Goal: Task Accomplishment & Management: Use online tool/utility

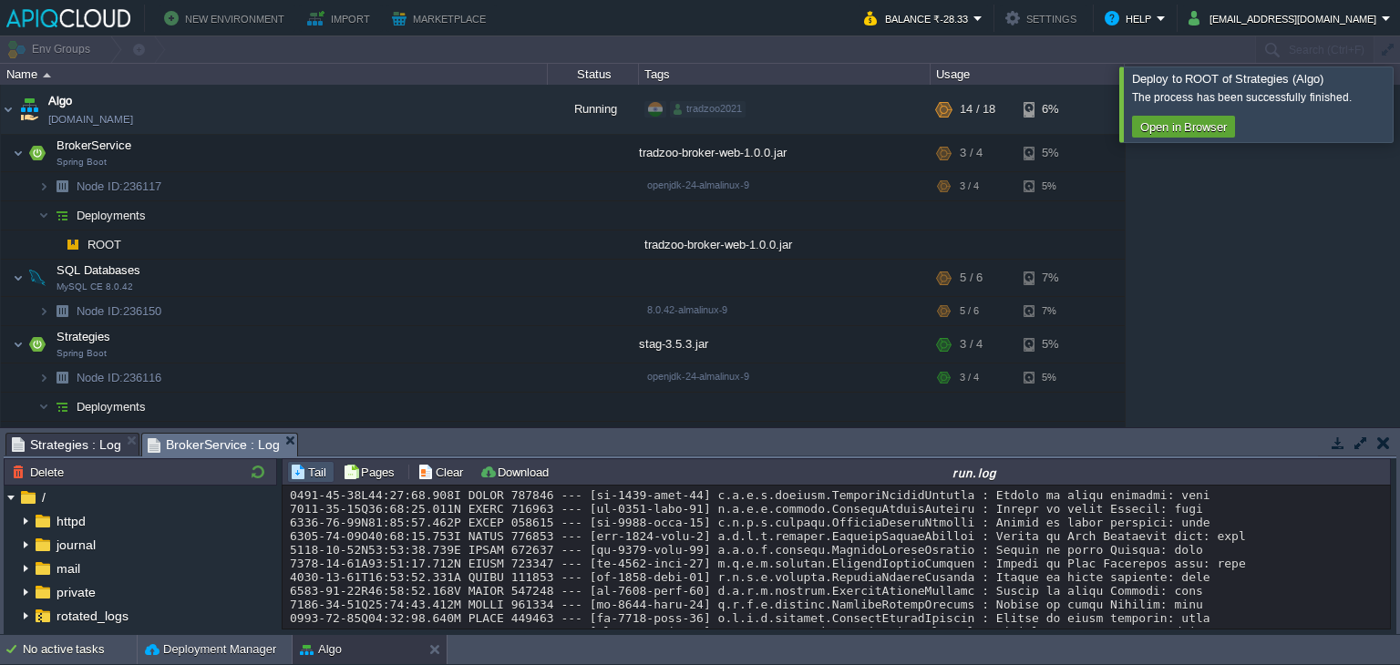
scroll to position [1947, 0]
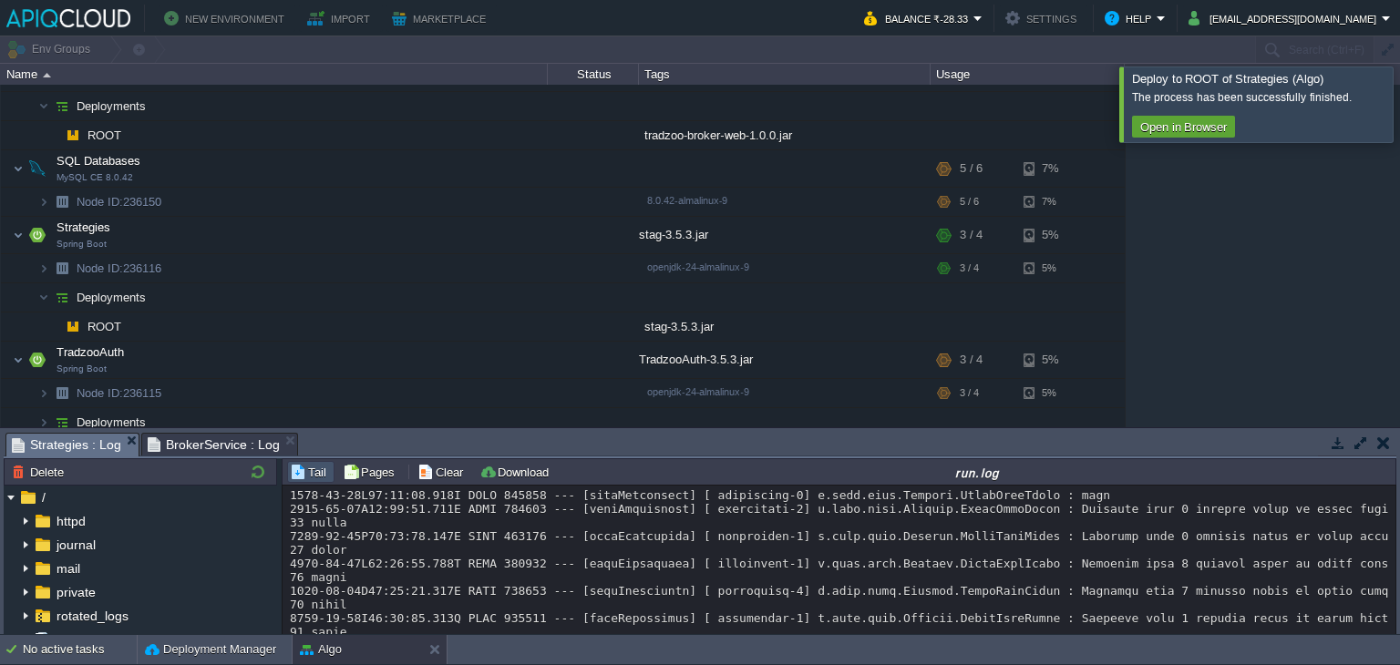
click at [97, 447] on span "Strategies : Log" at bounding box center [66, 445] width 109 height 23
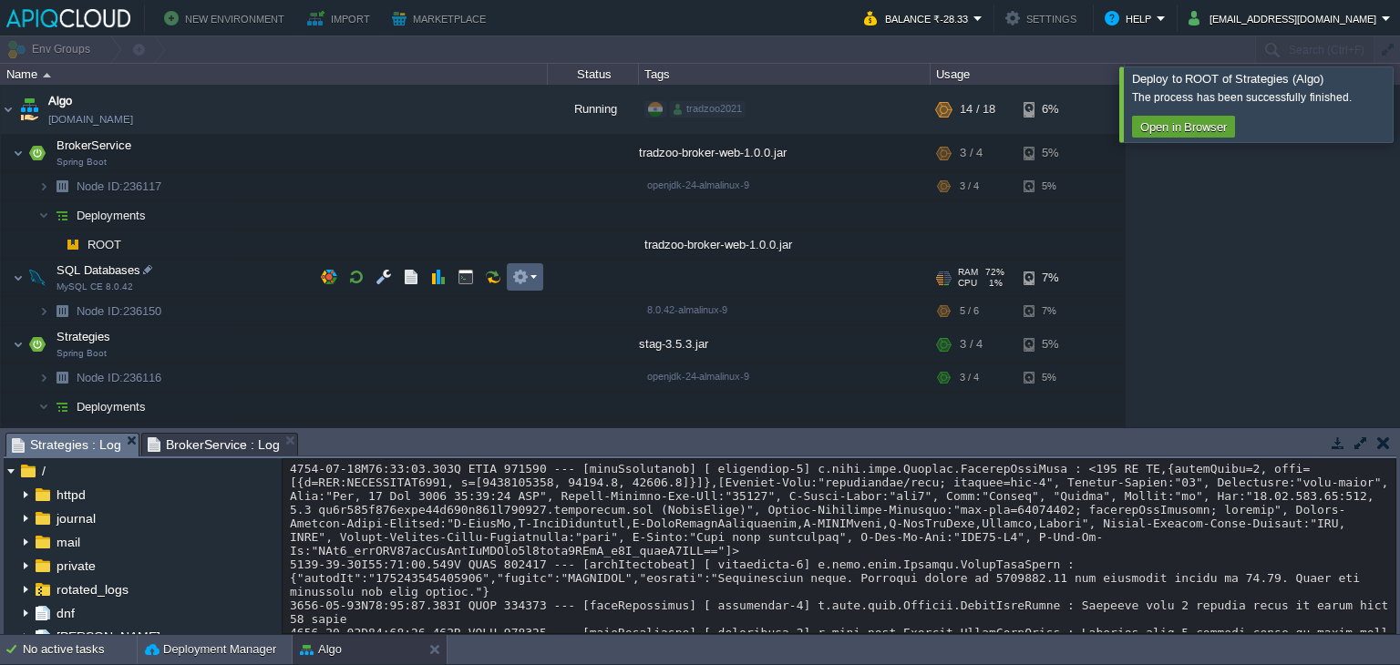
scroll to position [54, 0]
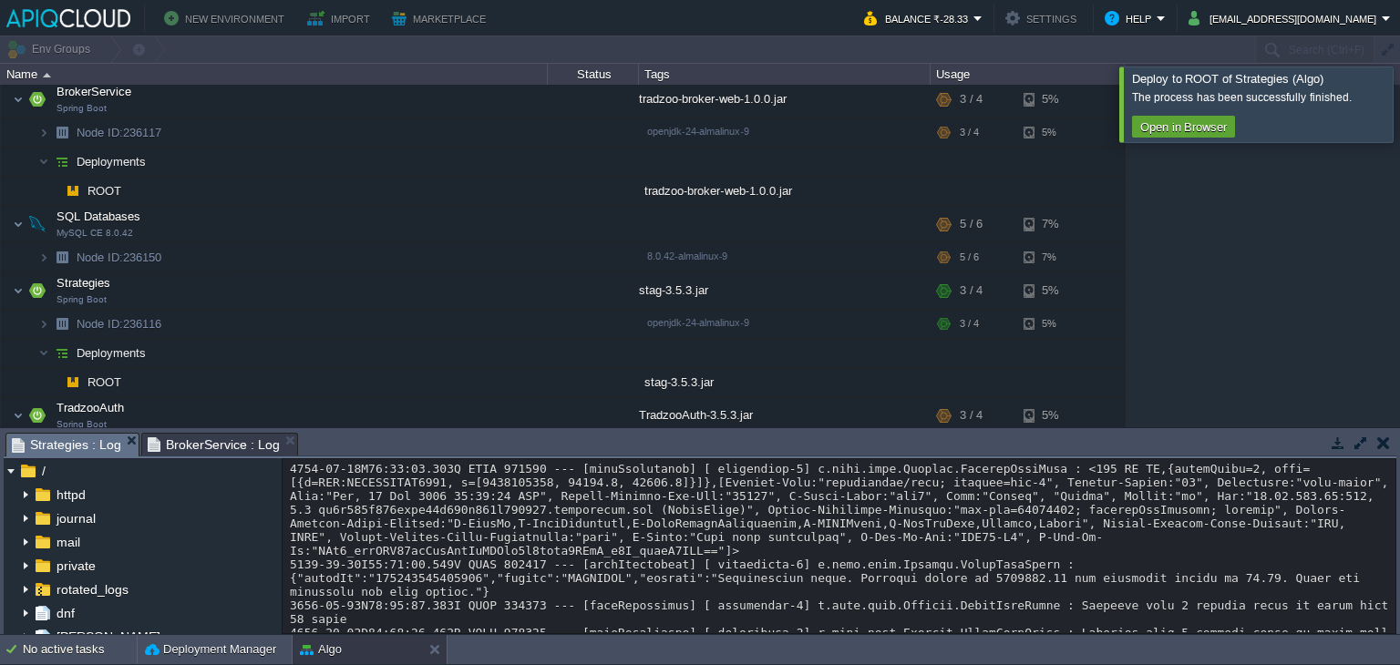
click at [1399, 111] on div at bounding box center [1422, 104] width 0 height 75
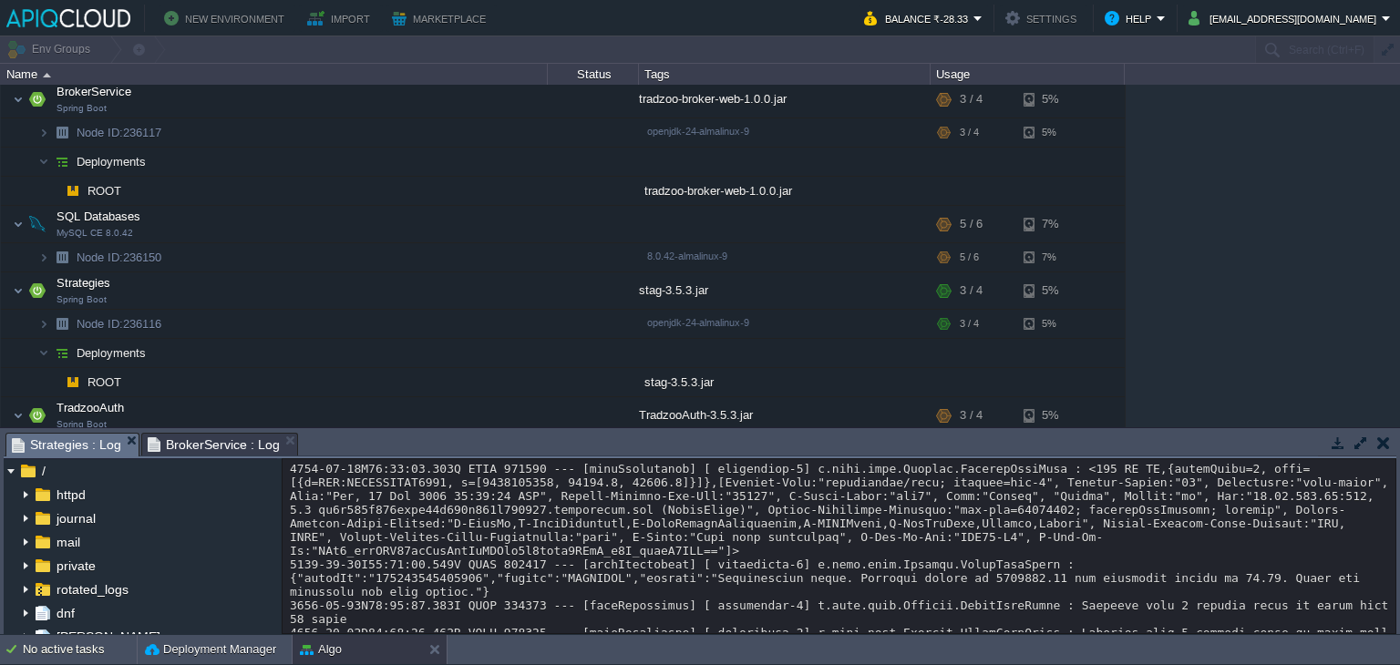
scroll to position [14204, 0]
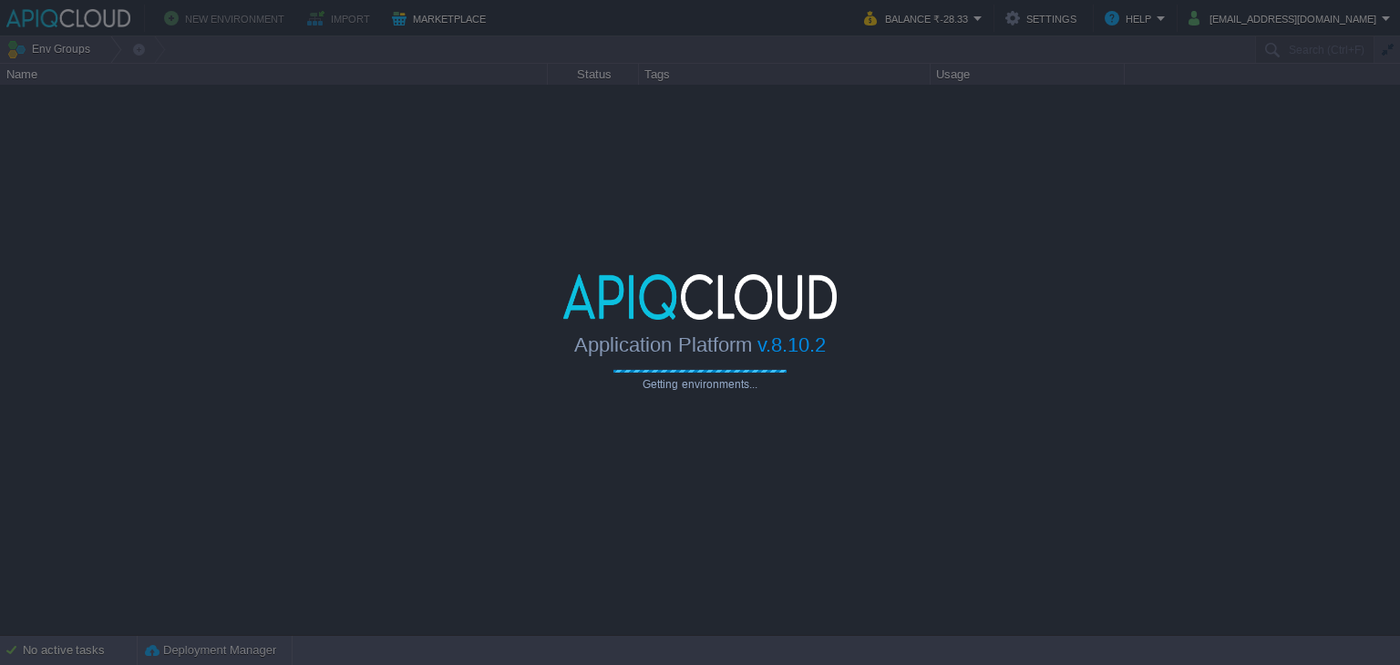
type input "Search (Ctrl+F)"
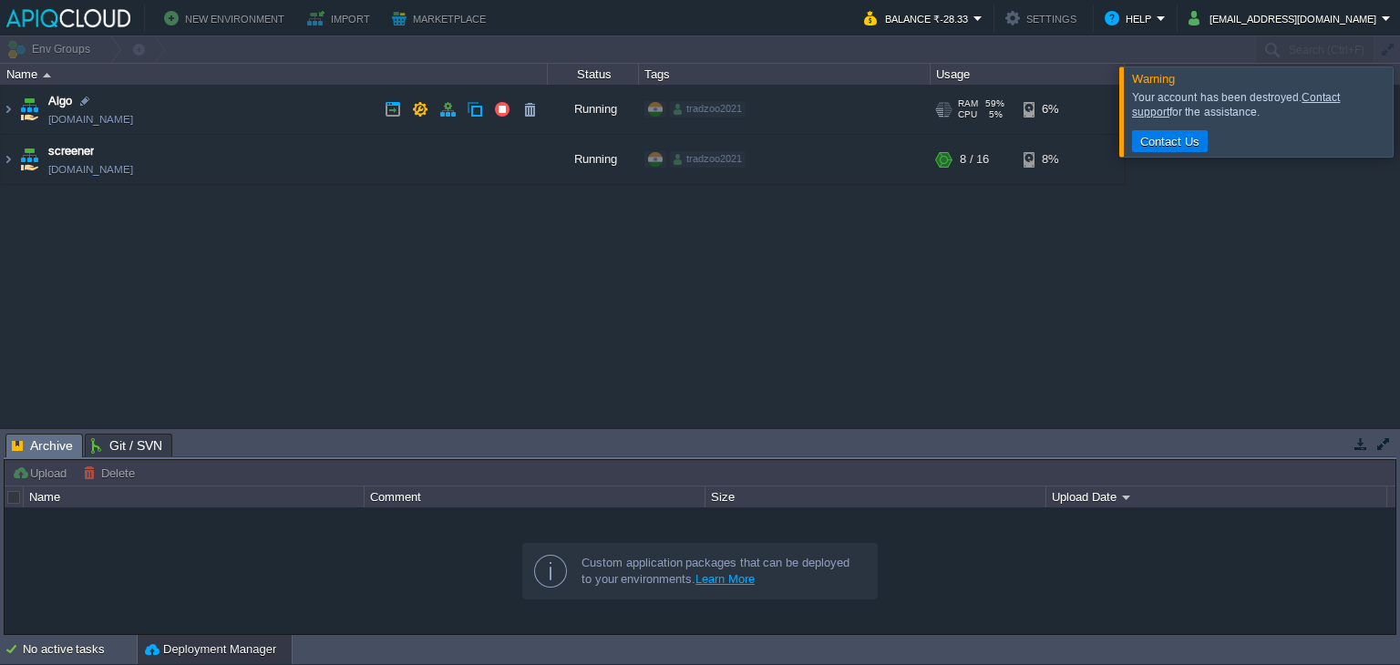
click at [323, 118] on td "Algo [DOMAIN_NAME]" at bounding box center [274, 110] width 547 height 50
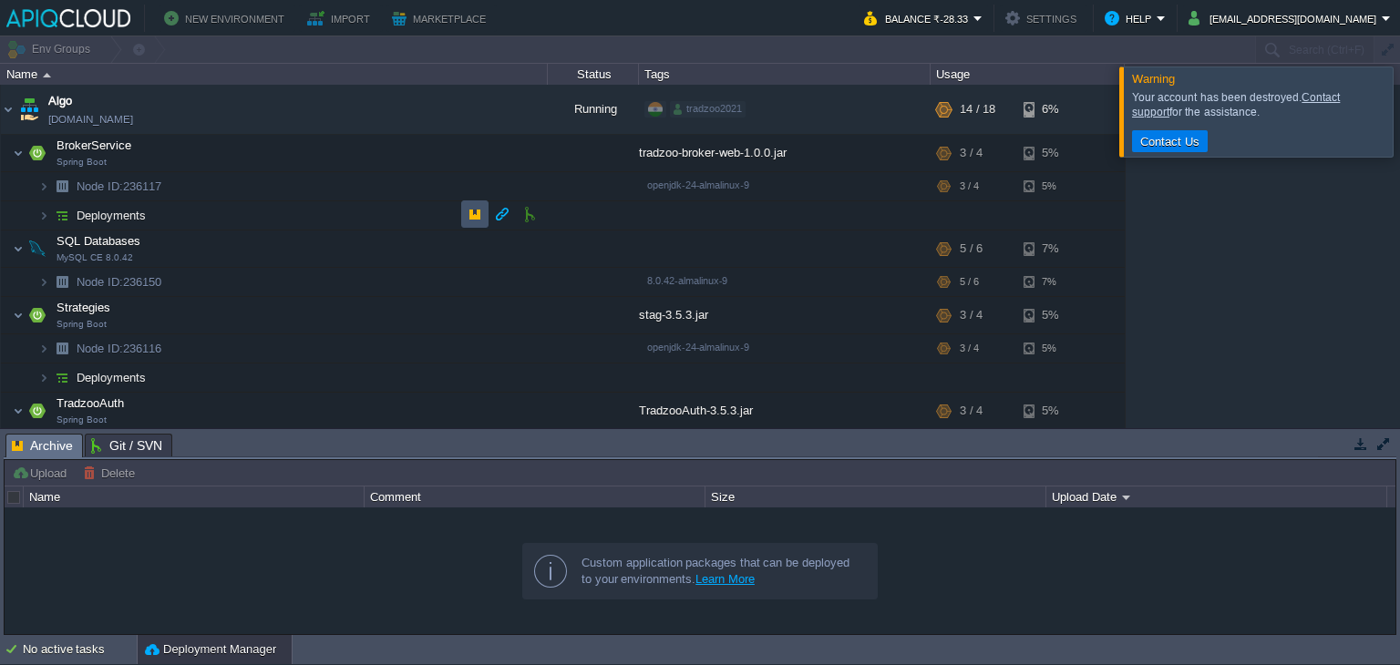
click at [478, 216] on button "button" at bounding box center [475, 214] width 16 height 16
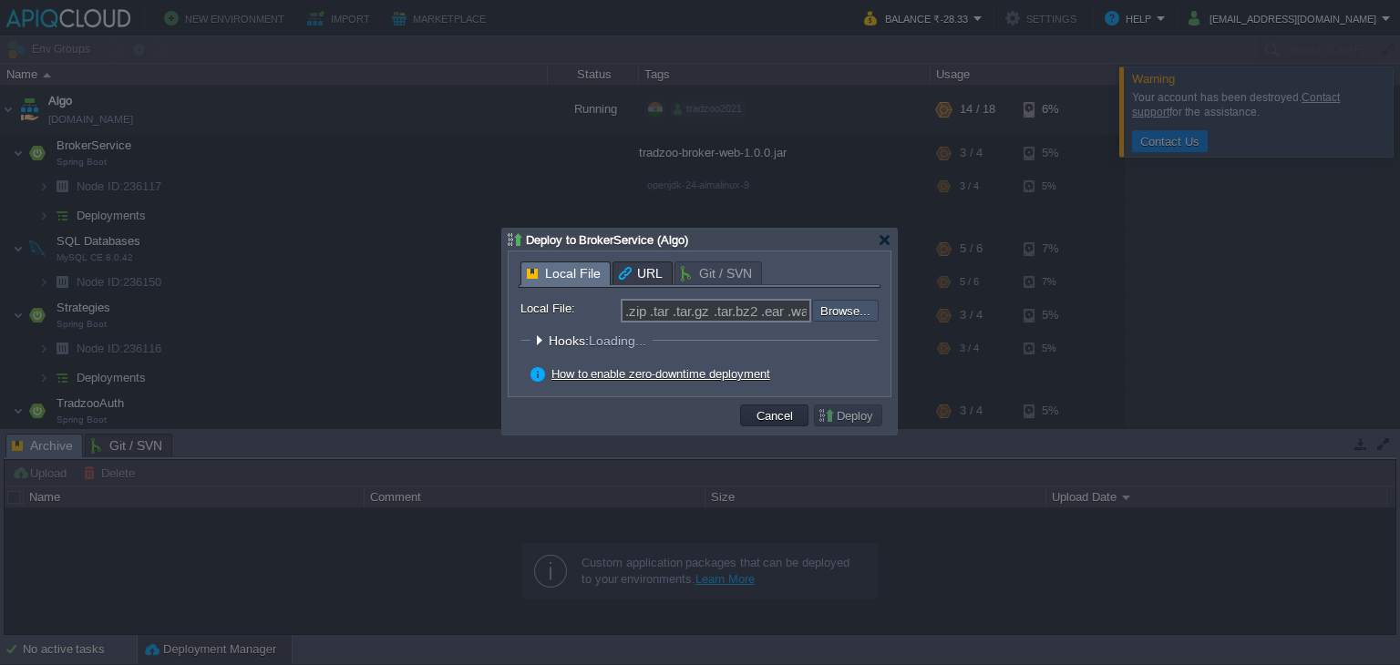
click at [838, 313] on input "file" at bounding box center [763, 311] width 231 height 22
type input "C:\fakepath\tradzoo-broker-web-1.0.0.jar"
type input "tradzoo-broker-web-1.0.0.jar"
click at [851, 420] on button "Deploy" at bounding box center [847, 415] width 61 height 16
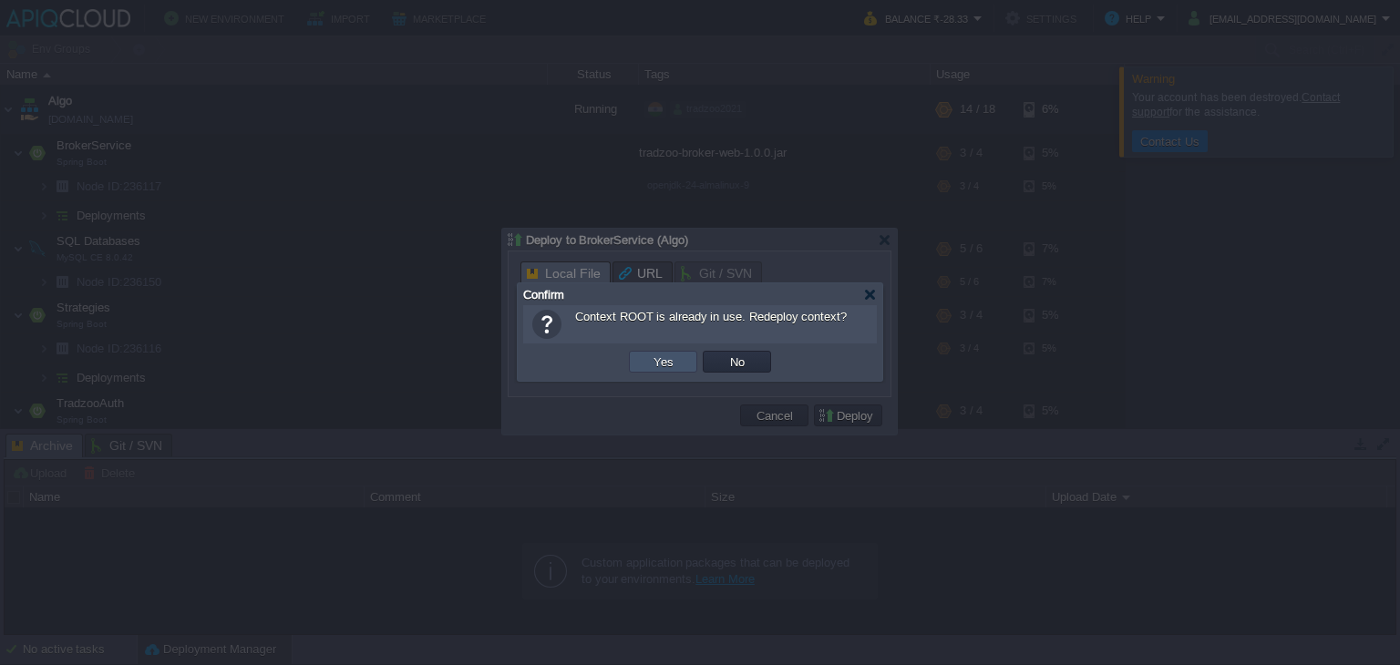
click at [667, 359] on button "Yes" at bounding box center [663, 362] width 31 height 16
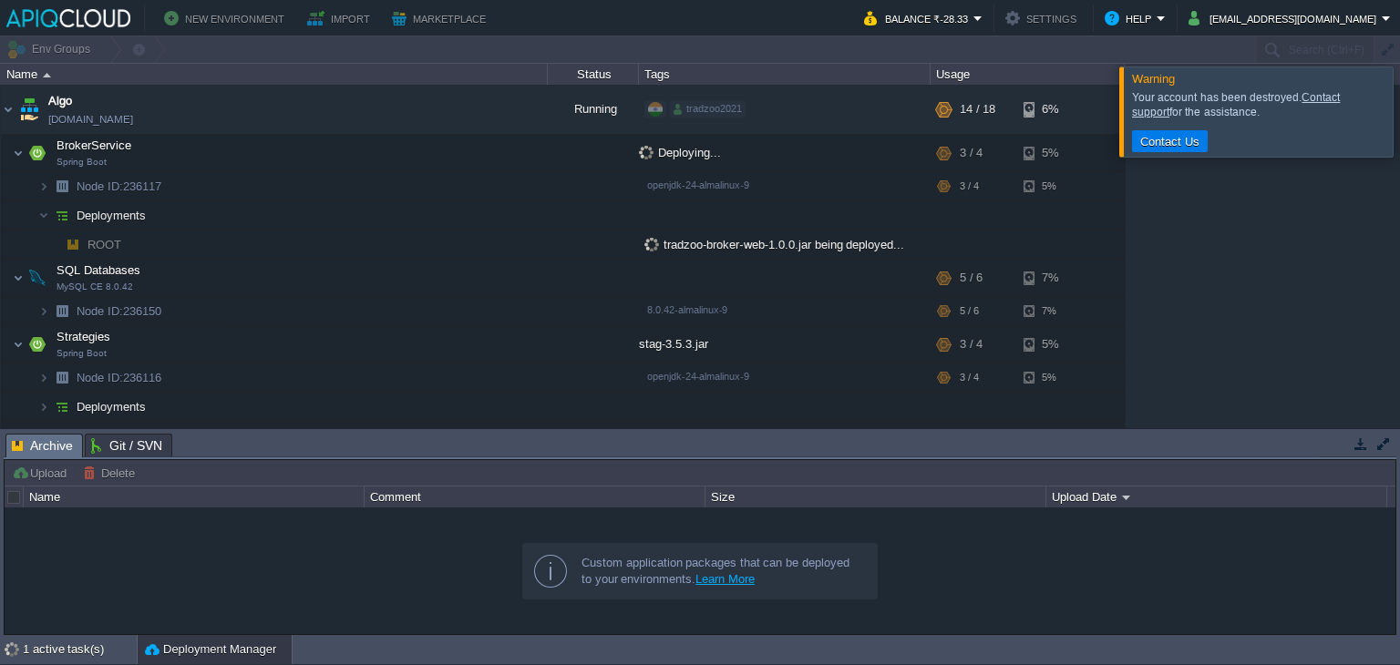
click at [1399, 122] on div at bounding box center [1422, 111] width 0 height 89
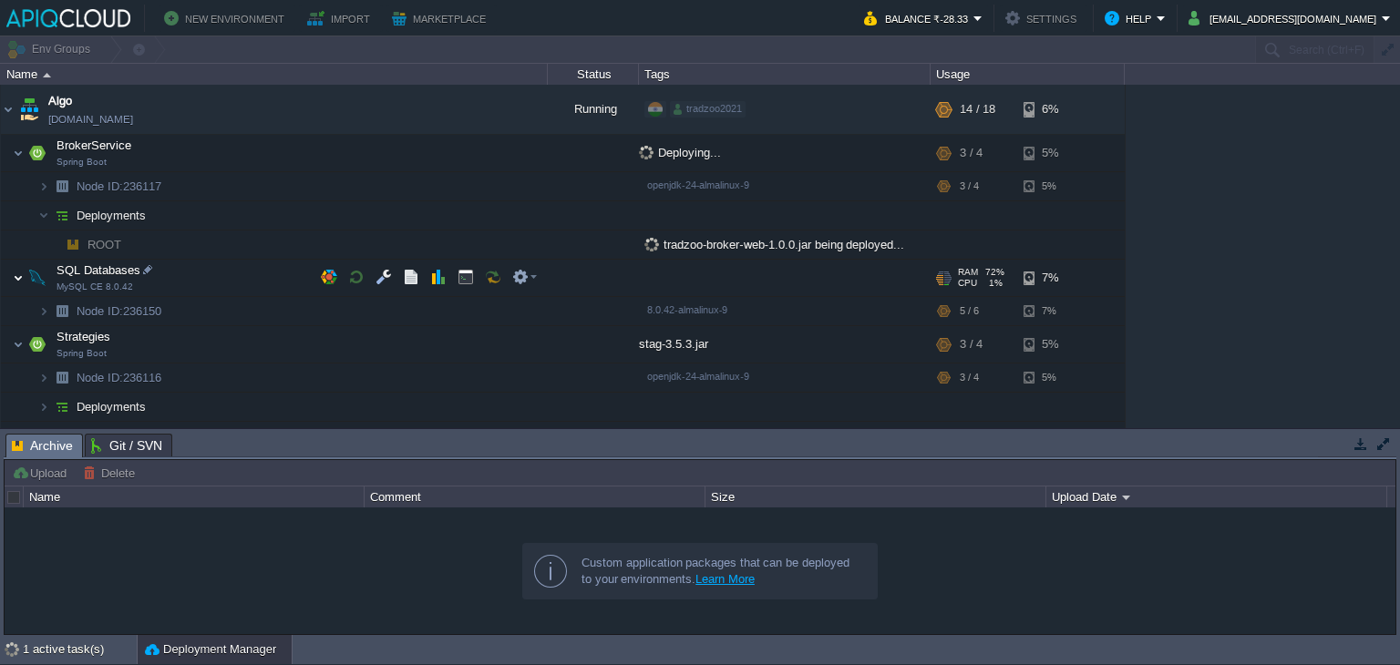
click at [23, 282] on img at bounding box center [18, 278] width 11 height 36
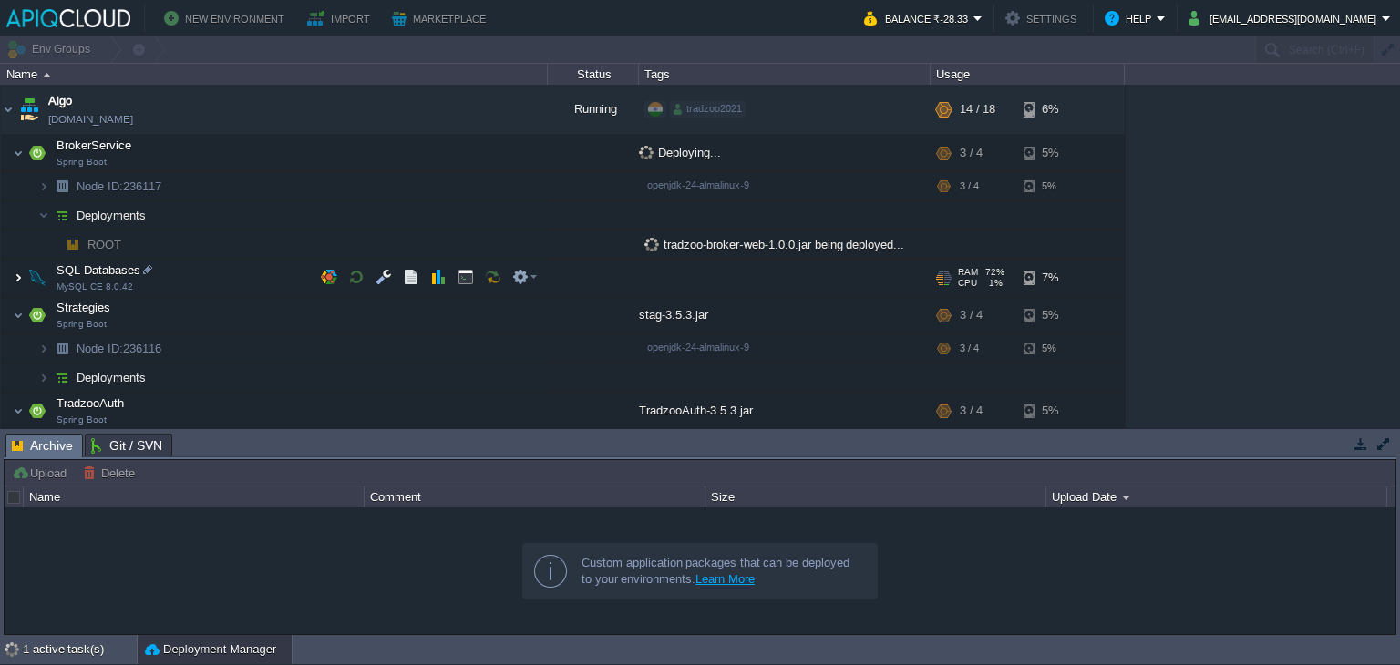
click at [23, 282] on img at bounding box center [18, 278] width 11 height 36
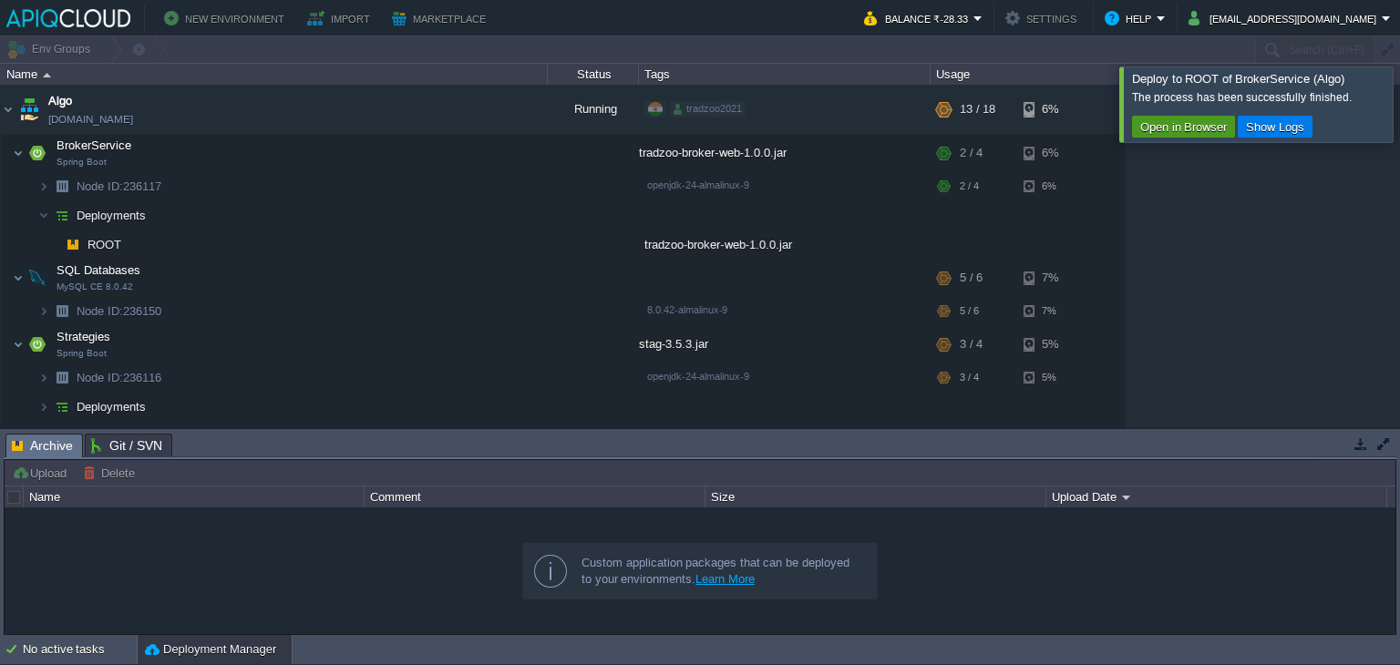
click at [1179, 126] on button "Open in Browser" at bounding box center [1184, 126] width 98 height 16
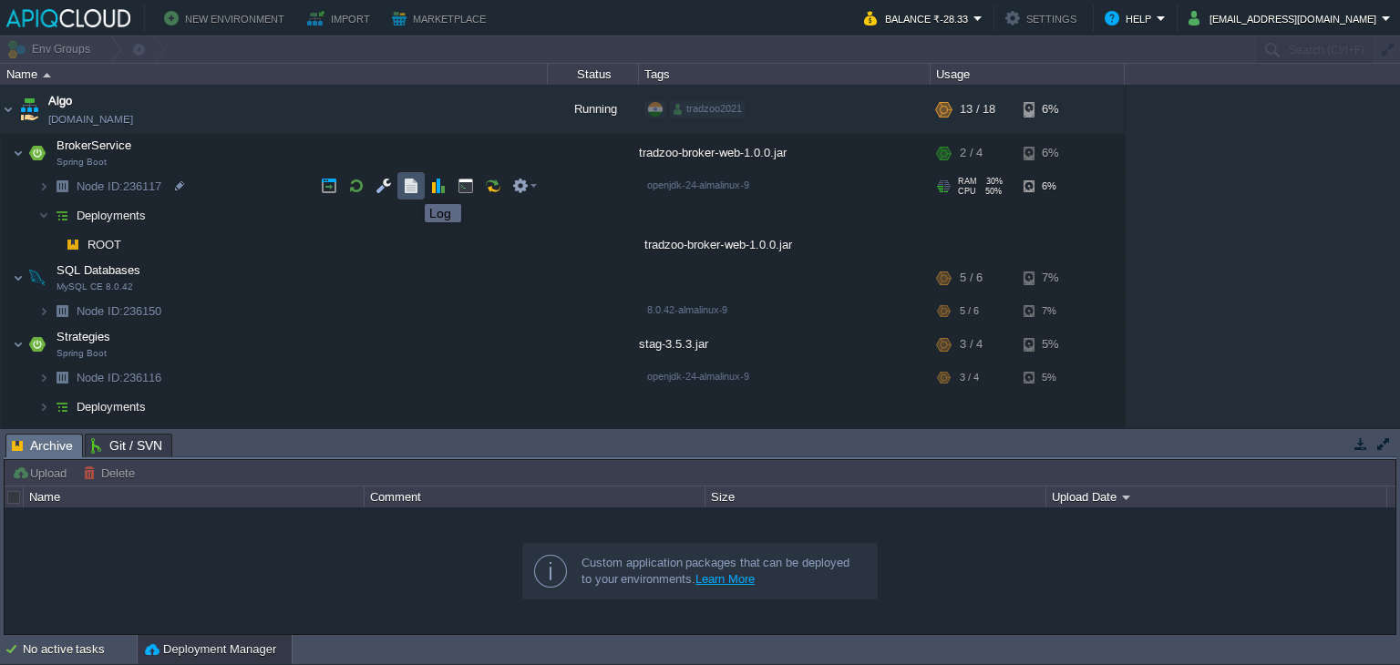
click at [411, 188] on button "button" at bounding box center [411, 186] width 16 height 16
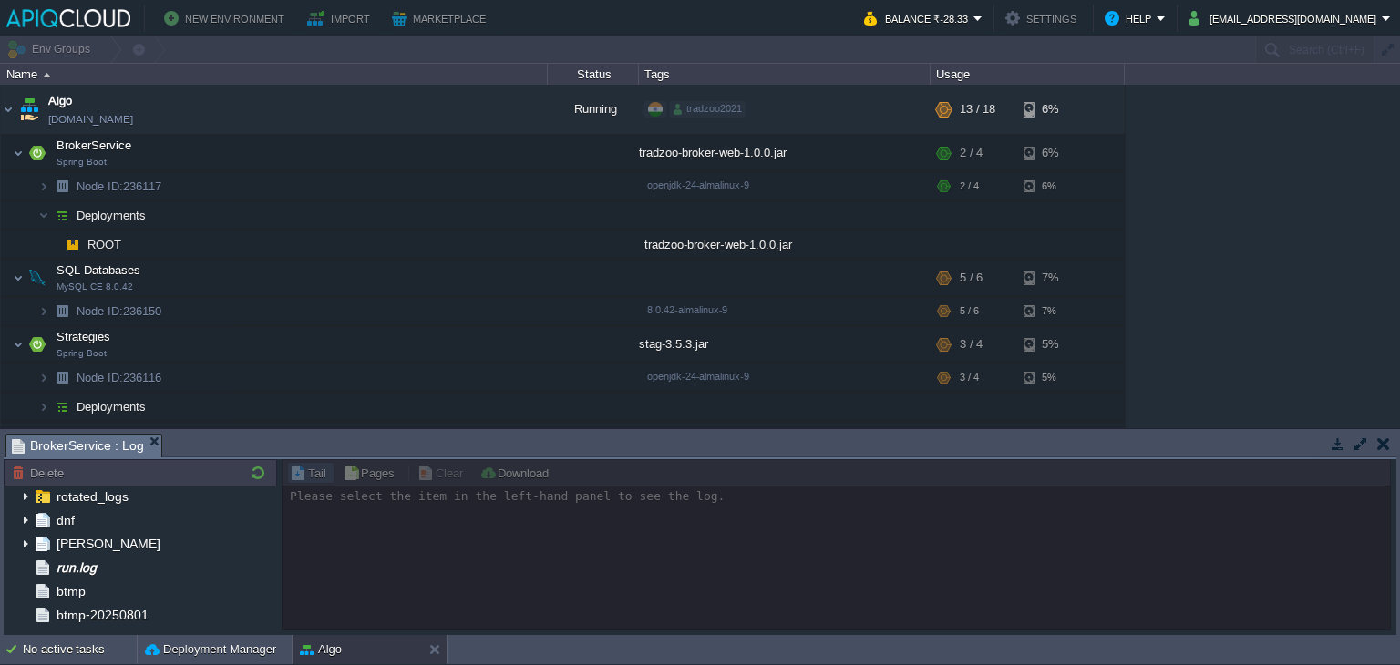
scroll to position [120, 0]
click at [144, 564] on div "run.log" at bounding box center [140, 568] width 273 height 24
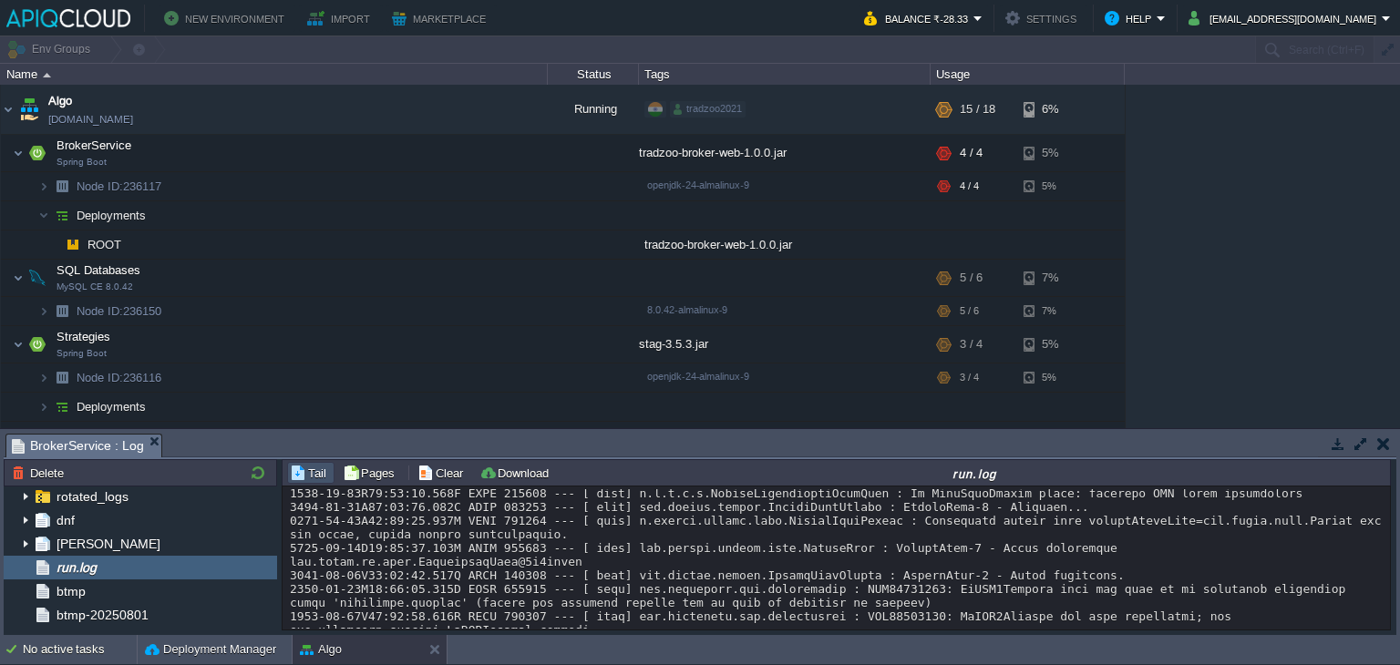
scroll to position [2573, 0]
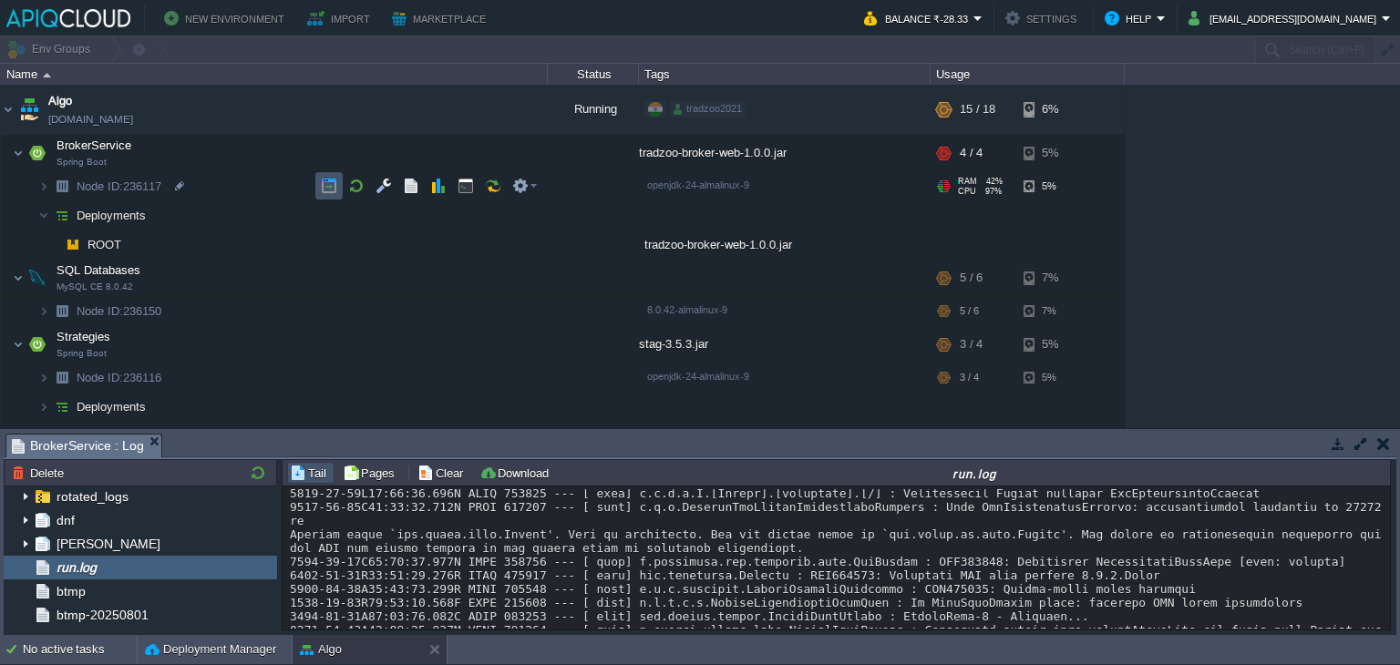
click at [327, 186] on button "button" at bounding box center [329, 186] width 16 height 16
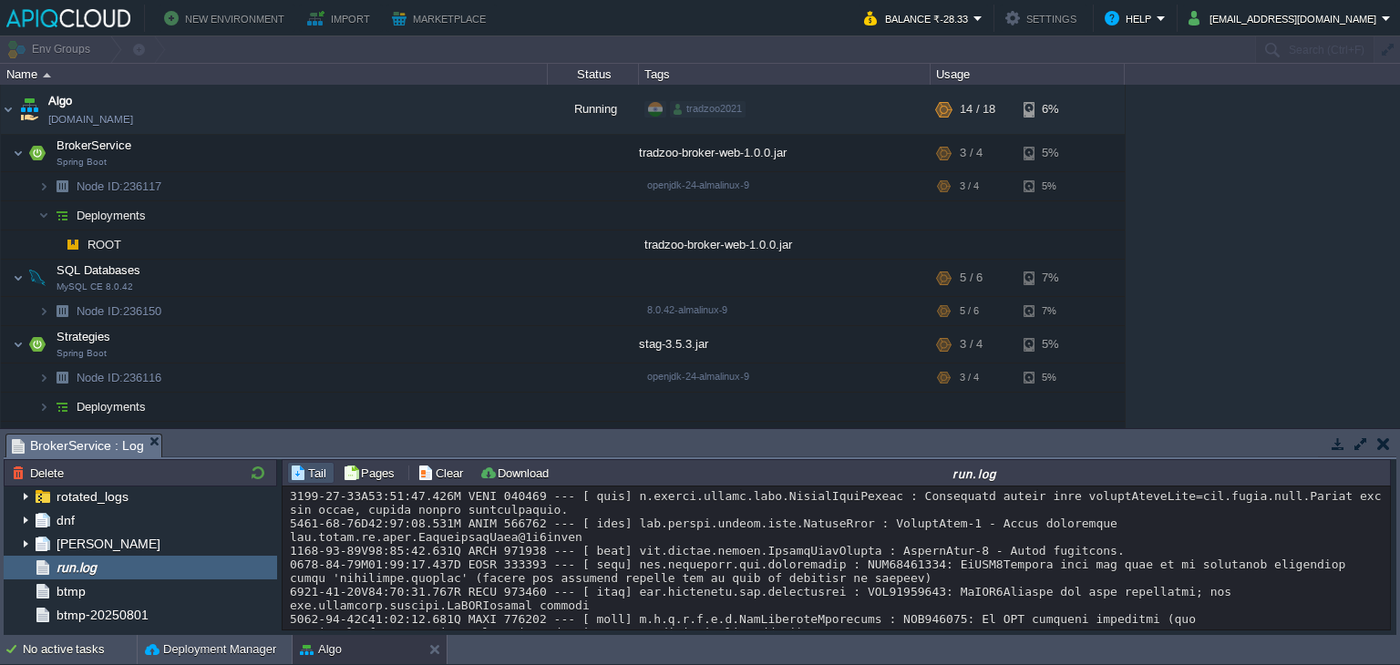
scroll to position [2807, 0]
